Goal: Navigation & Orientation: Find specific page/section

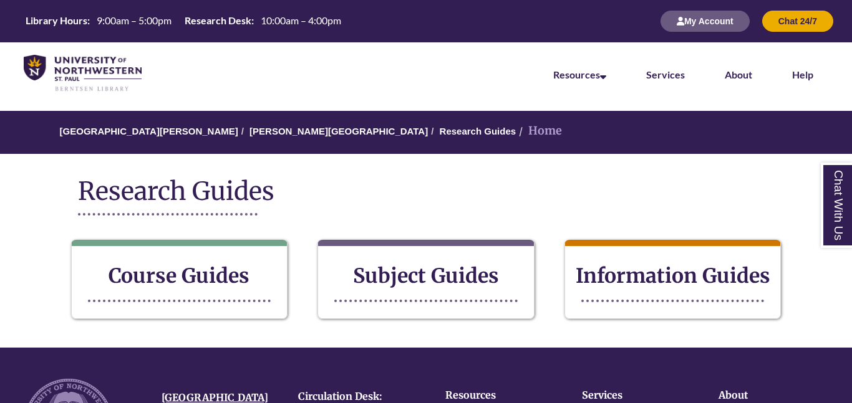
click at [825, 69] on li "Help" at bounding box center [802, 73] width 61 height 62
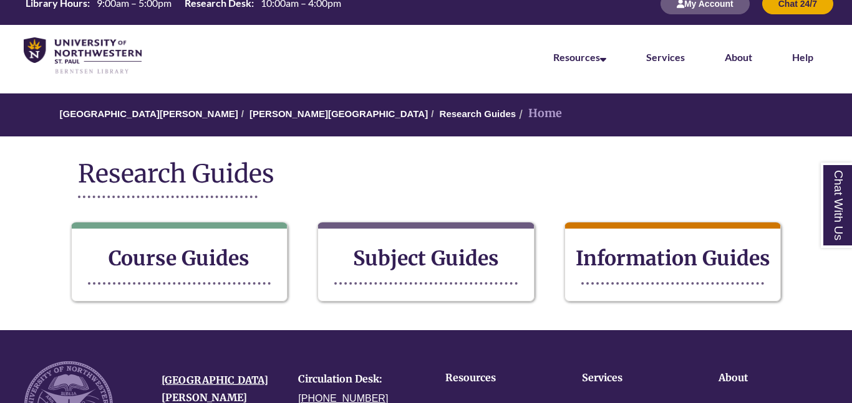
click at [777, 115] on ol "[GEOGRAPHIC_DATA][PERSON_NAME] Research Guides Home" at bounding box center [426, 115] width 852 height 43
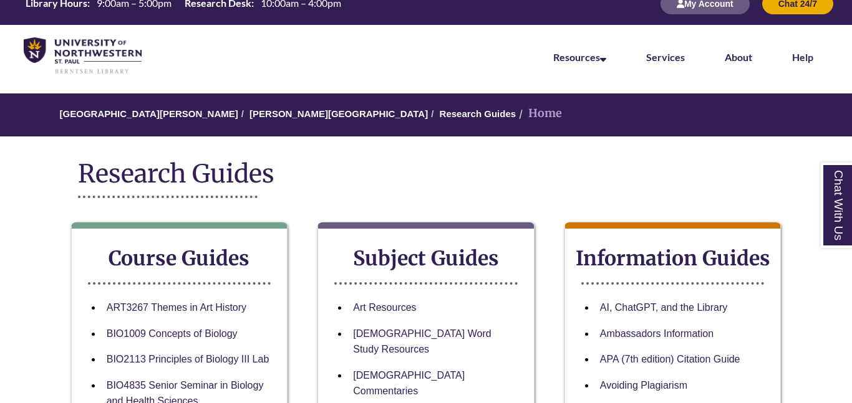
click at [825, 68] on li "Help" at bounding box center [802, 56] width 61 height 62
click at [777, 118] on ol "[GEOGRAPHIC_DATA][PERSON_NAME] Research Guides Home" at bounding box center [426, 115] width 852 height 43
click at [777, 116] on ol "[GEOGRAPHIC_DATA][PERSON_NAME] Research Guides Home" at bounding box center [426, 115] width 852 height 43
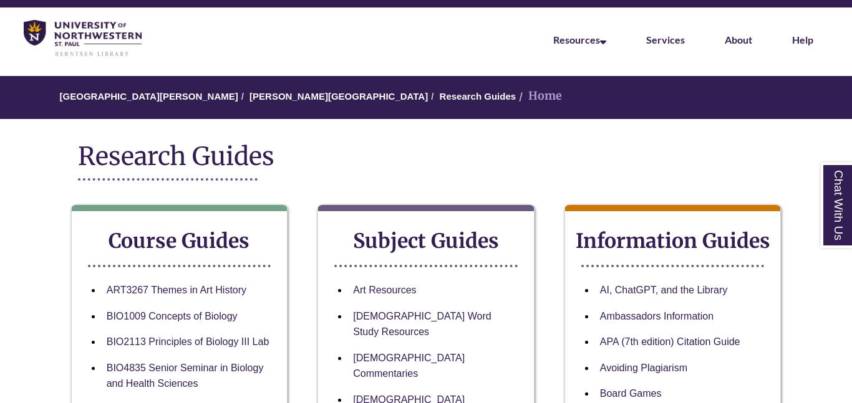
click at [827, 68] on li "Help" at bounding box center [802, 38] width 61 height 62
click at [777, 115] on ol "[GEOGRAPHIC_DATA][PERSON_NAME] Research Guides Home" at bounding box center [426, 97] width 852 height 43
click at [814, 80] on ol "[GEOGRAPHIC_DATA][PERSON_NAME] Research Guides Home" at bounding box center [426, 97] width 852 height 43
click at [775, 115] on ol "[GEOGRAPHIC_DATA][PERSON_NAME] Research Guides Home" at bounding box center [426, 97] width 852 height 43
click at [824, 65] on li "Help" at bounding box center [802, 38] width 61 height 62
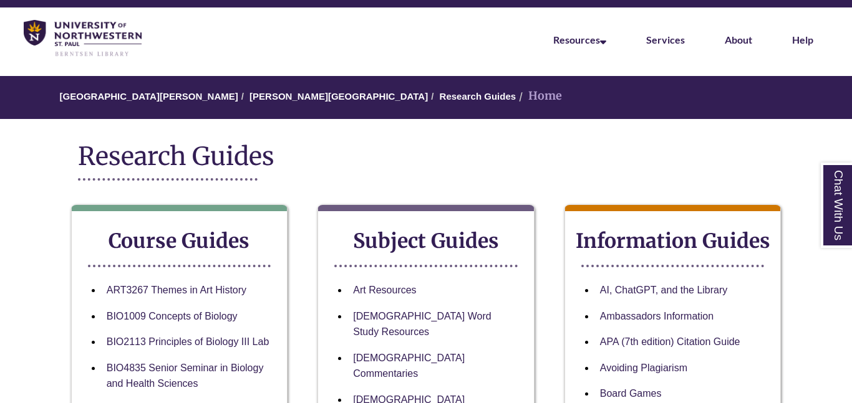
click at [779, 117] on ol "[GEOGRAPHIC_DATA][PERSON_NAME] Research Guides Home" at bounding box center [426, 97] width 852 height 43
click at [825, 67] on li "Help" at bounding box center [802, 38] width 61 height 62
